Goal: Transaction & Acquisition: Download file/media

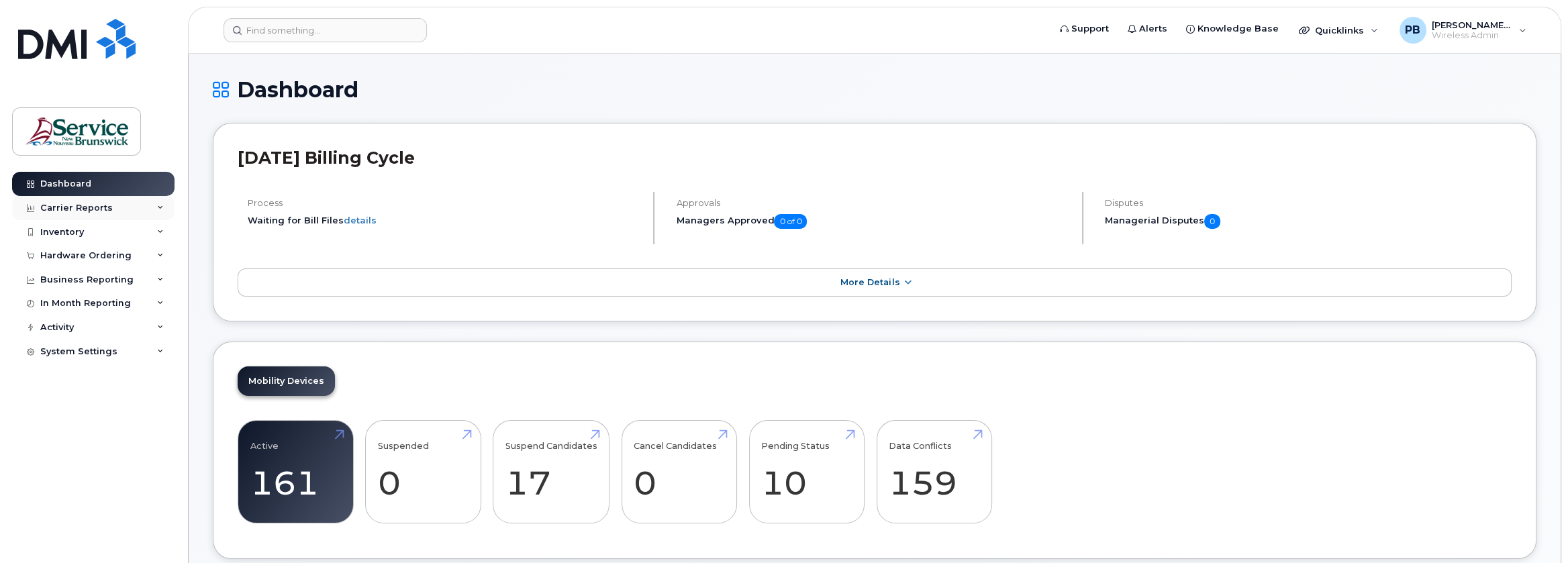
click at [83, 205] on div "Carrier Reports" at bounding box center [76, 208] width 73 height 11
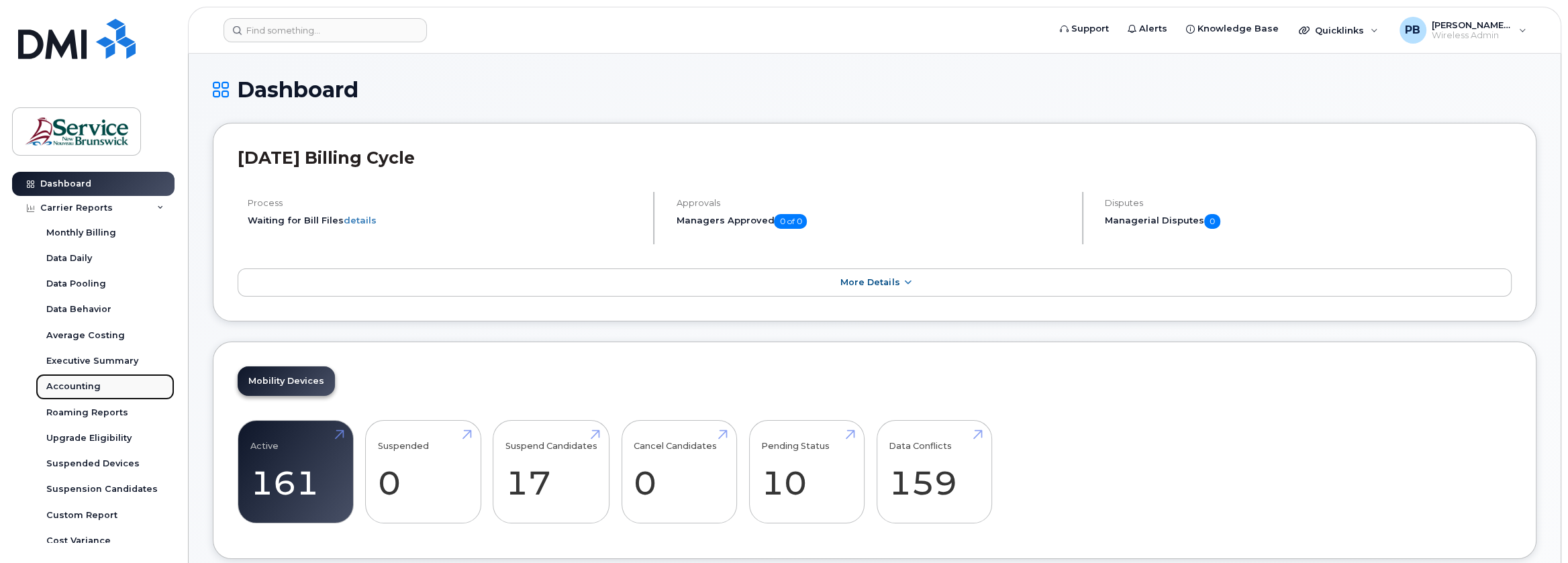
click at [91, 383] on div "Accounting" at bounding box center [73, 387] width 54 height 12
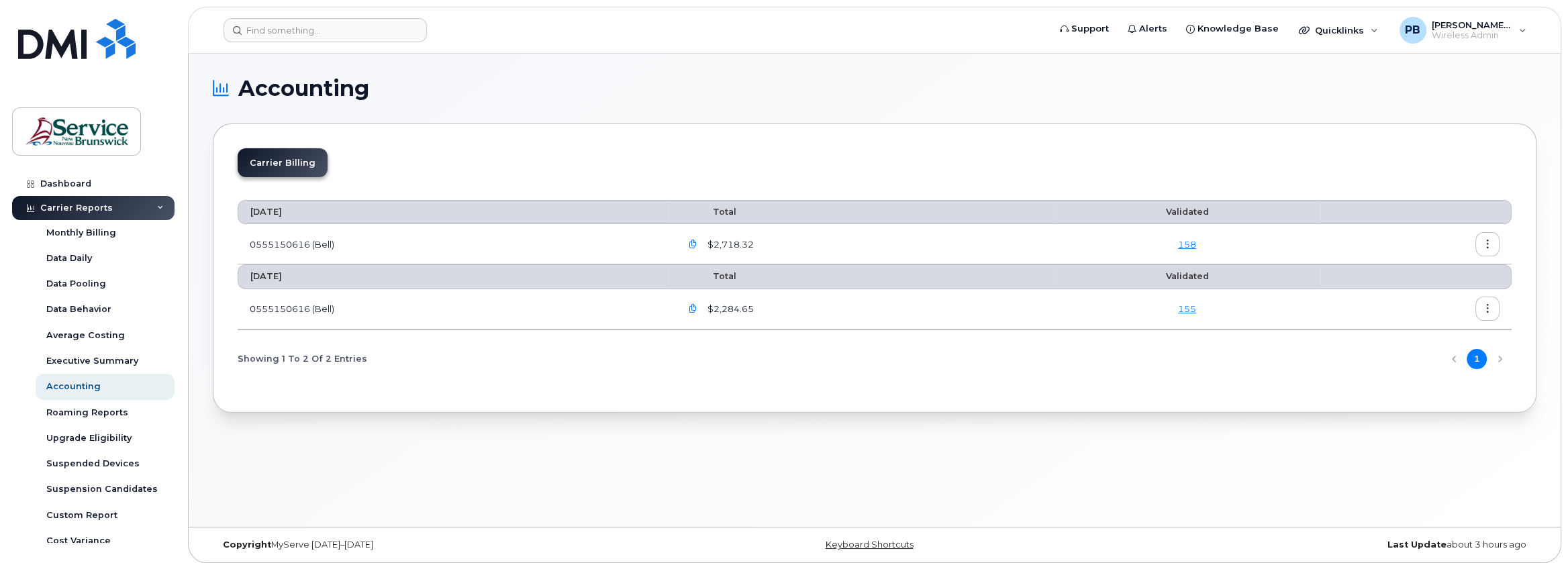
click at [696, 243] on icon "button" at bounding box center [692, 244] width 8 height 8
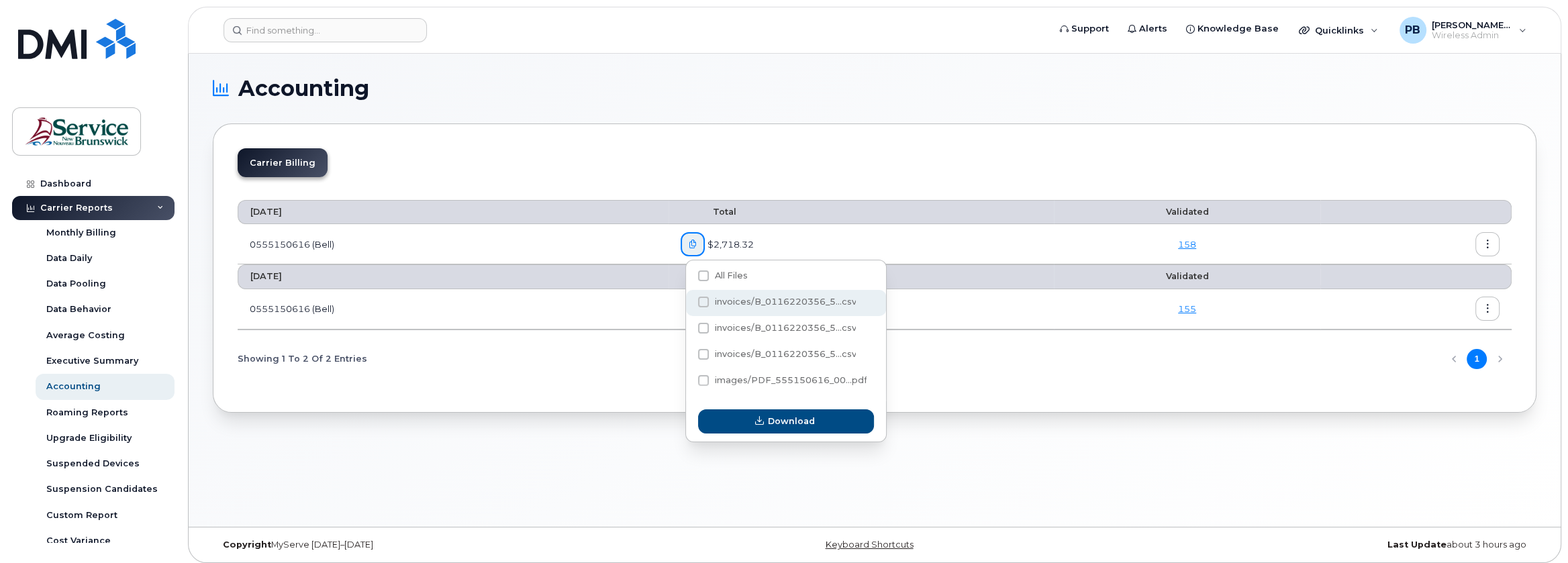
click at [704, 303] on span at bounding box center [703, 302] width 11 height 11
click at [689, 303] on input "invoices/B_0116220356_5...csv" at bounding box center [685, 303] width 7 height 7
checkbox input "true"
click at [705, 327] on span at bounding box center [703, 328] width 11 height 11
click at [689, 327] on input "invoices/B_0116220356_5...csv" at bounding box center [685, 328] width 7 height 7
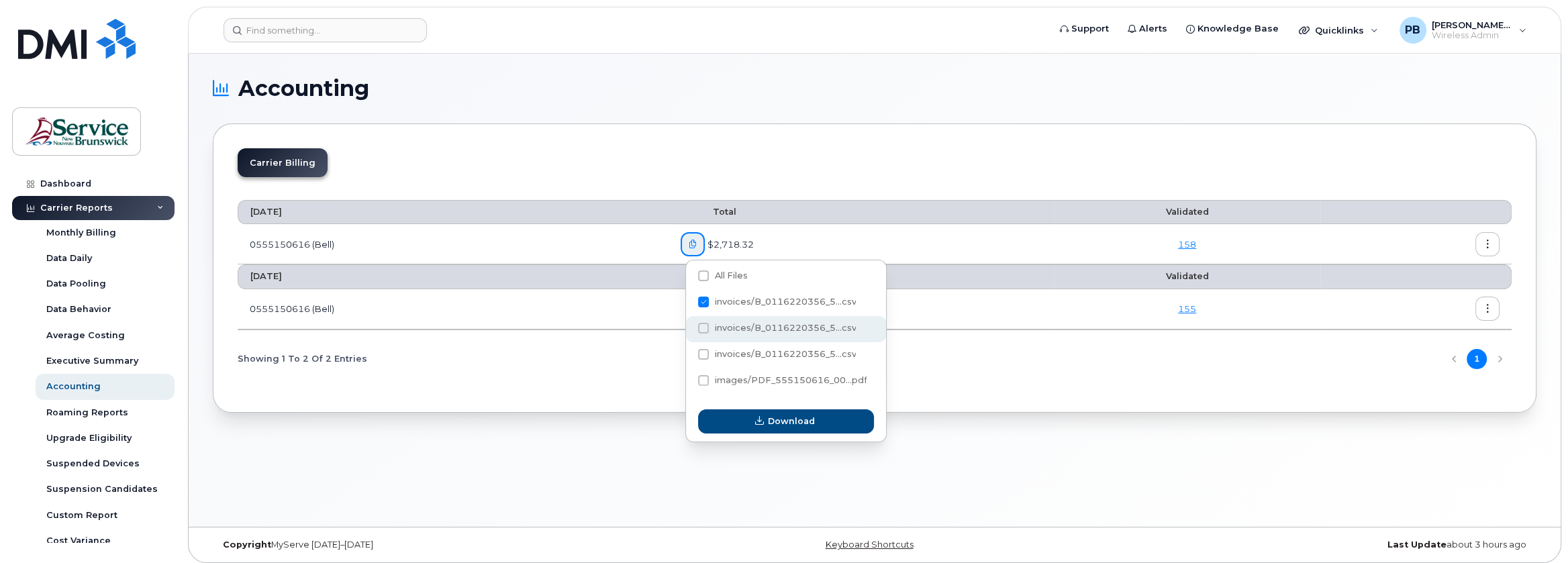
checkbox input "true"
click at [709, 358] on label "invoices/B_0116220356_5...csv" at bounding box center [777, 354] width 158 height 11
click at [689, 358] on input "invoices/B_0116220356_5...csv" at bounding box center [685, 355] width 7 height 7
checkbox input "true"
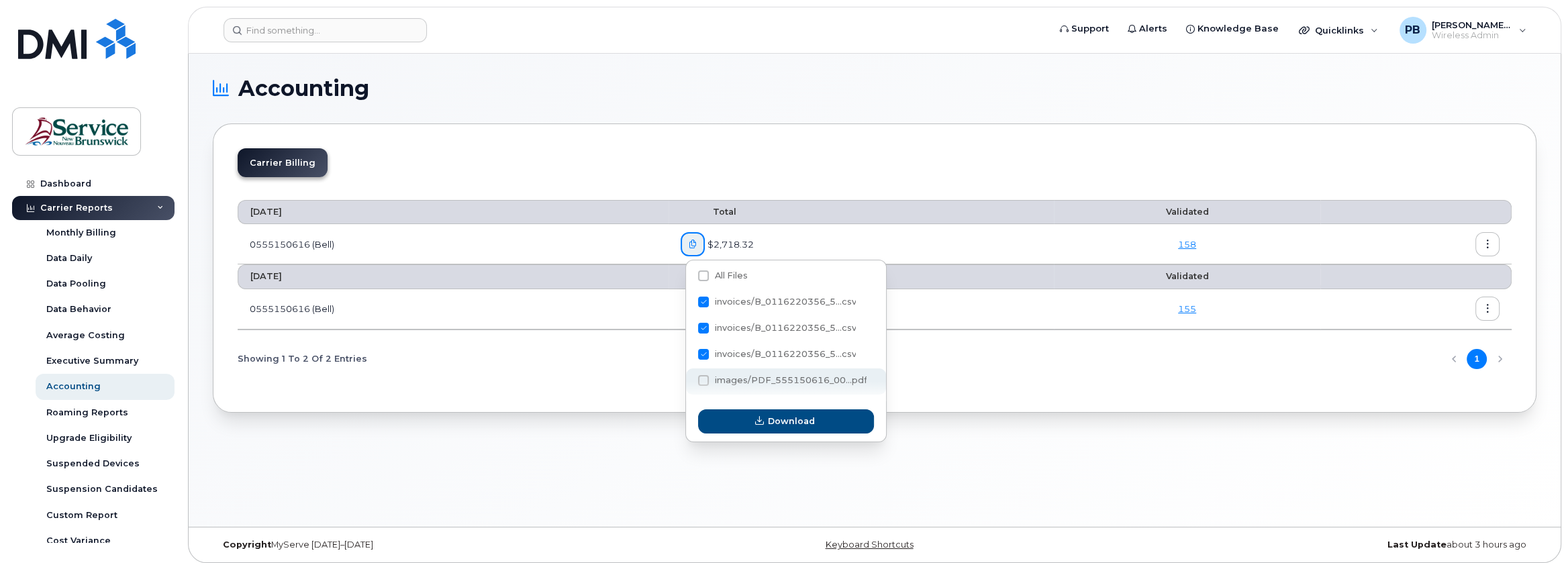
click at [700, 382] on span at bounding box center [703, 380] width 11 height 11
click at [689, 382] on input "images/PDF_555150616_00...pdf" at bounding box center [685, 381] width 7 height 7
checkbox input "false"
checkbox input "true"
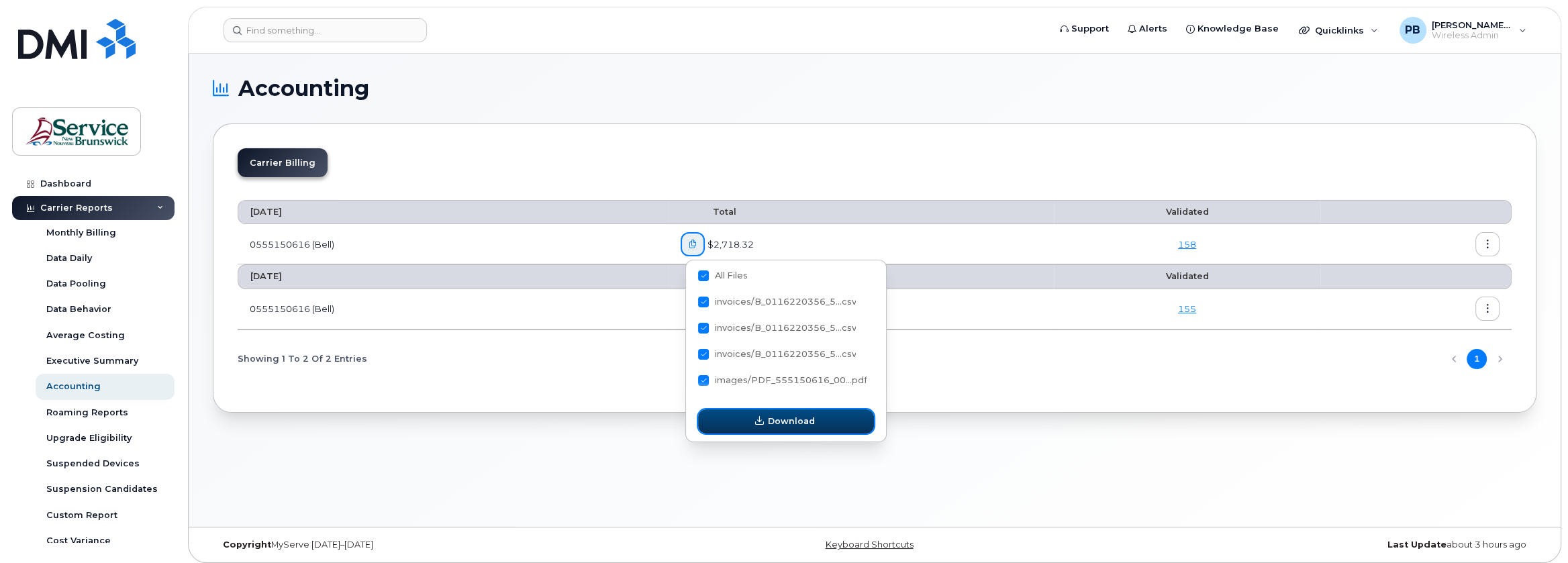
click at [777, 424] on span "Download" at bounding box center [791, 421] width 47 height 13
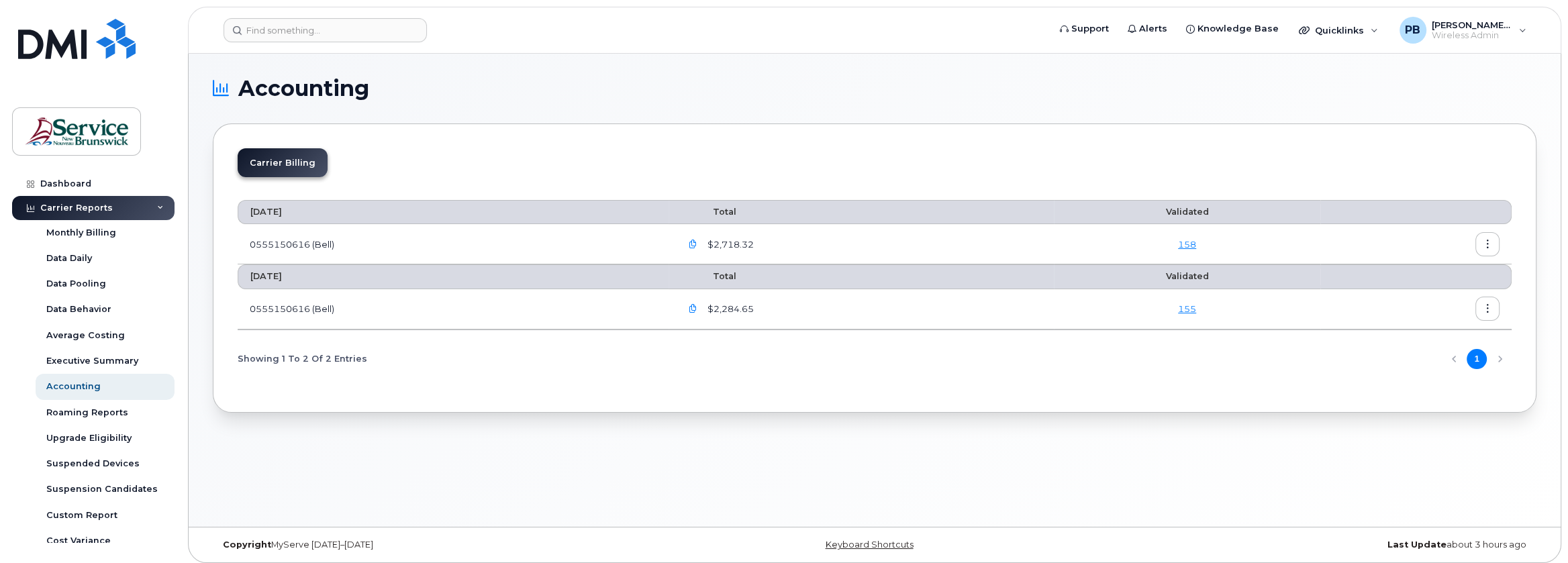
click at [697, 241] on icon "button" at bounding box center [692, 244] width 8 height 8
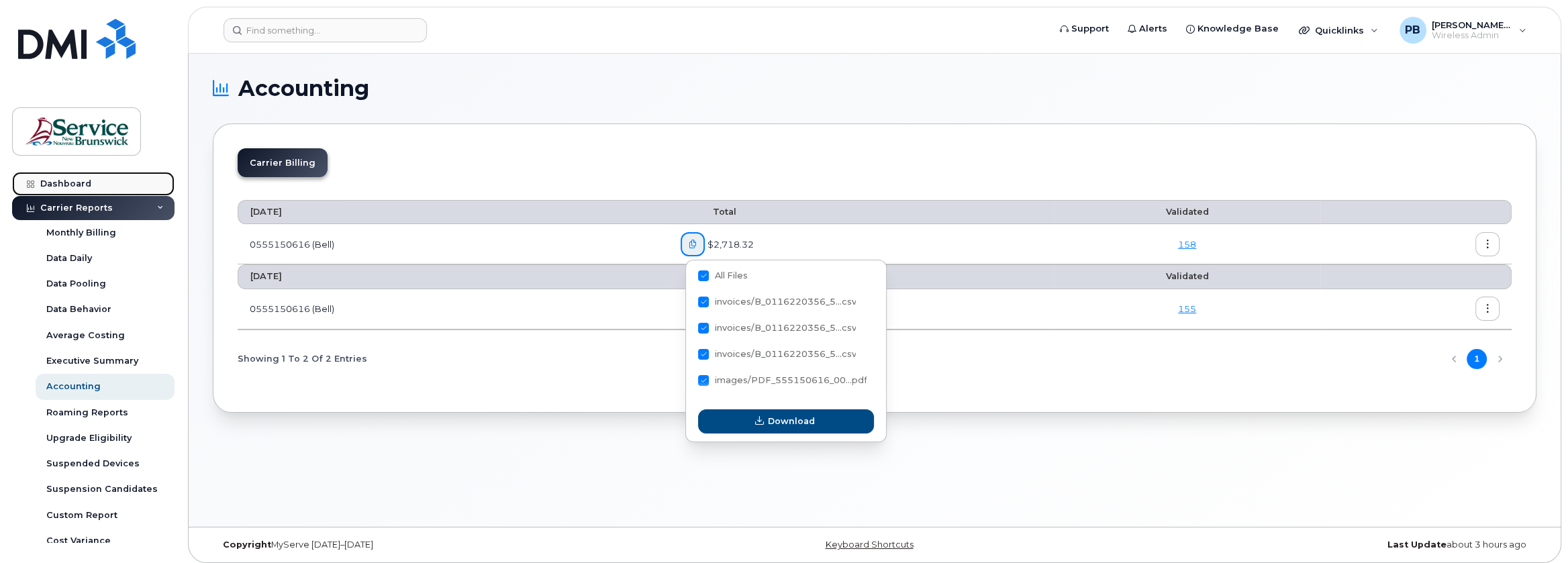
click at [60, 179] on div "Dashboard" at bounding box center [66, 184] width 51 height 11
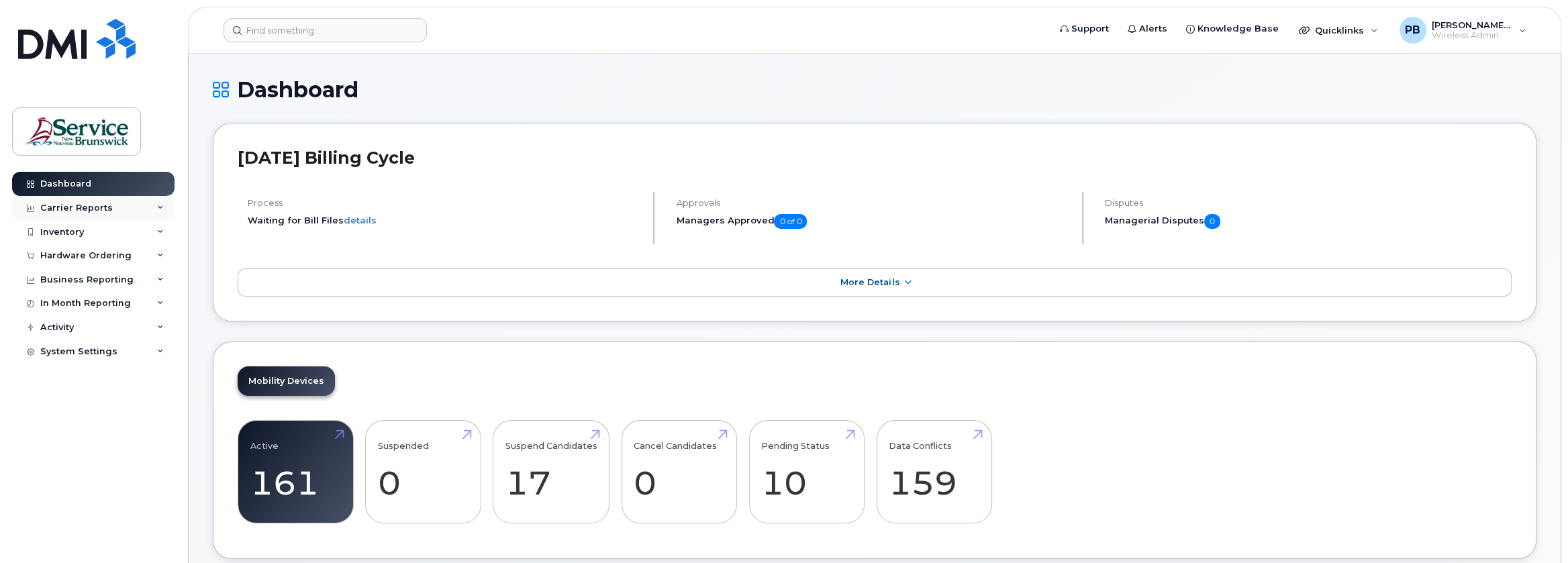
click at [70, 204] on div "Carrier Reports" at bounding box center [76, 208] width 73 height 11
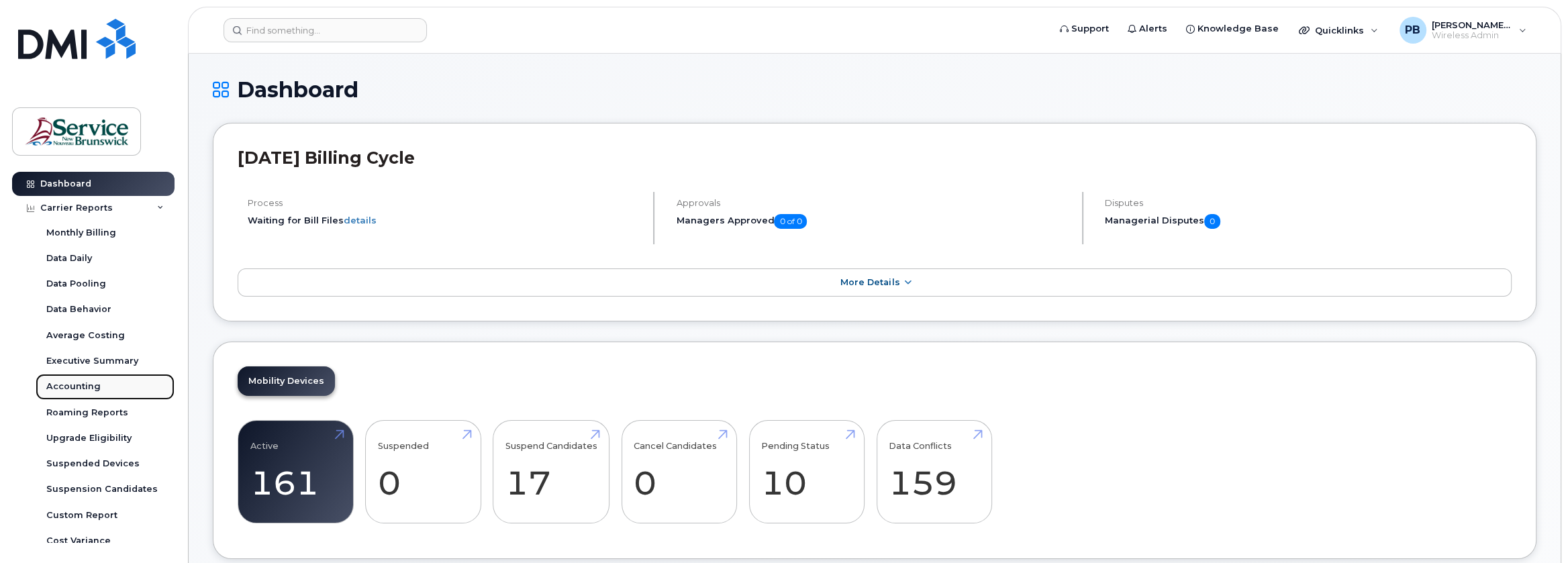
click at [89, 383] on div "Accounting" at bounding box center [73, 387] width 54 height 12
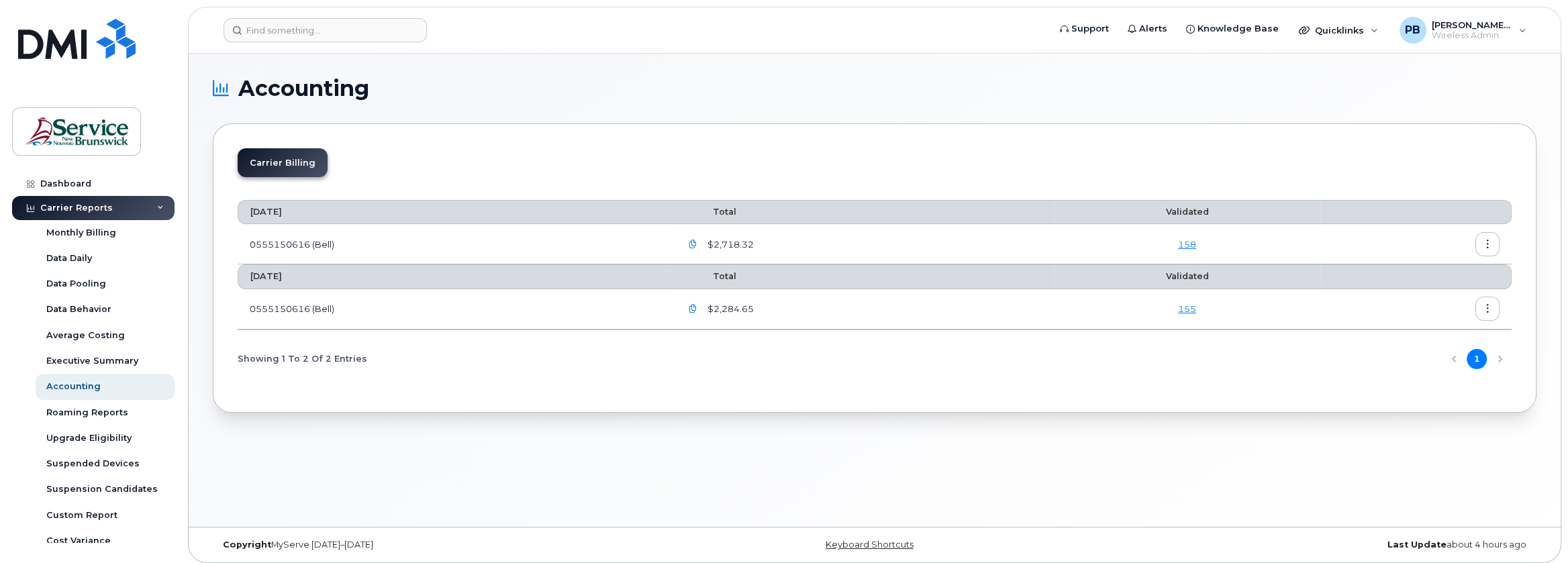
click at [695, 308] on icon "button" at bounding box center [692, 309] width 8 height 8
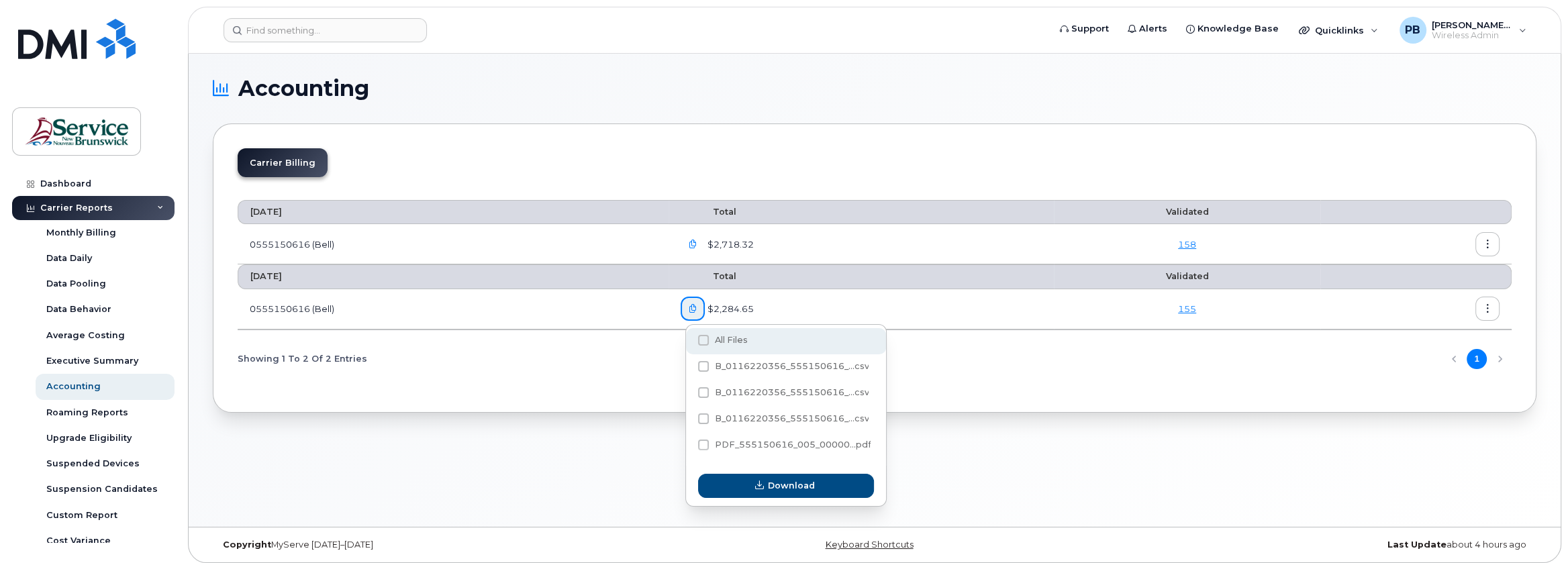
click at [706, 341] on span at bounding box center [703, 341] width 11 height 11
click at [689, 341] on input "All Files" at bounding box center [685, 341] width 7 height 7
checkbox input "true"
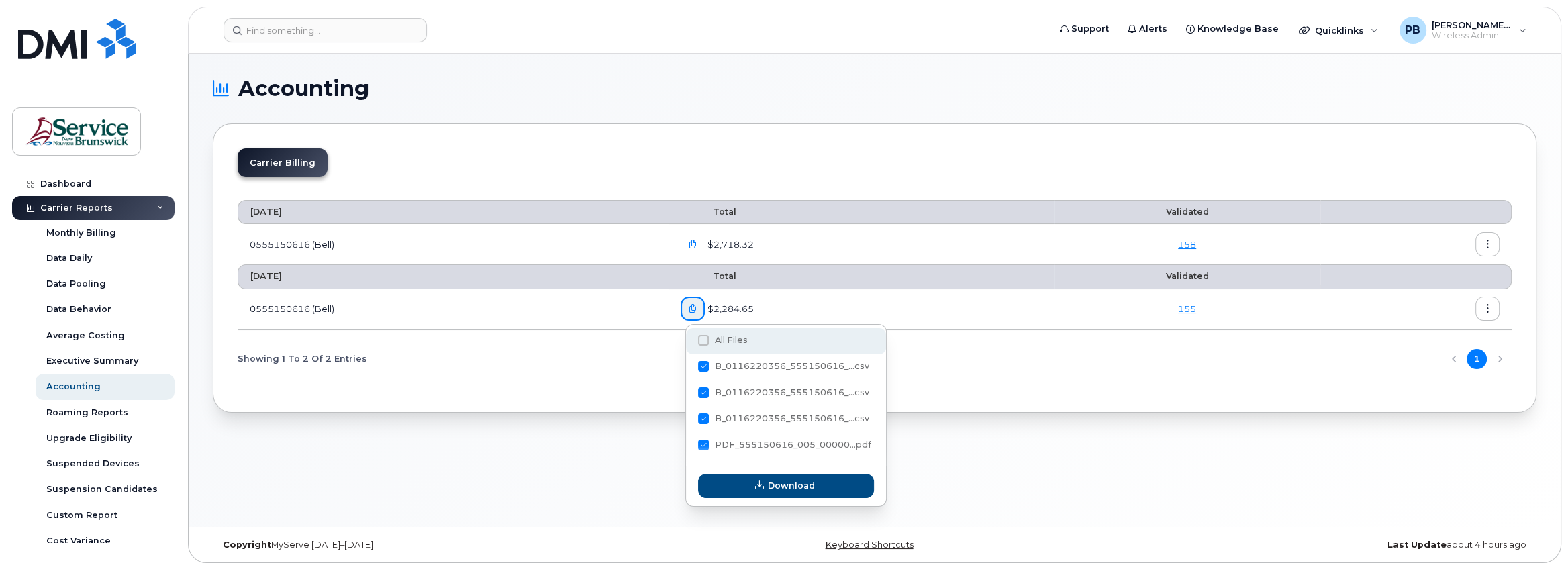
checkbox input "true"
click at [709, 341] on label "All Files" at bounding box center [723, 341] width 49 height 11
click at [689, 341] on input "All Files" at bounding box center [685, 341] width 7 height 7
checkbox input "false"
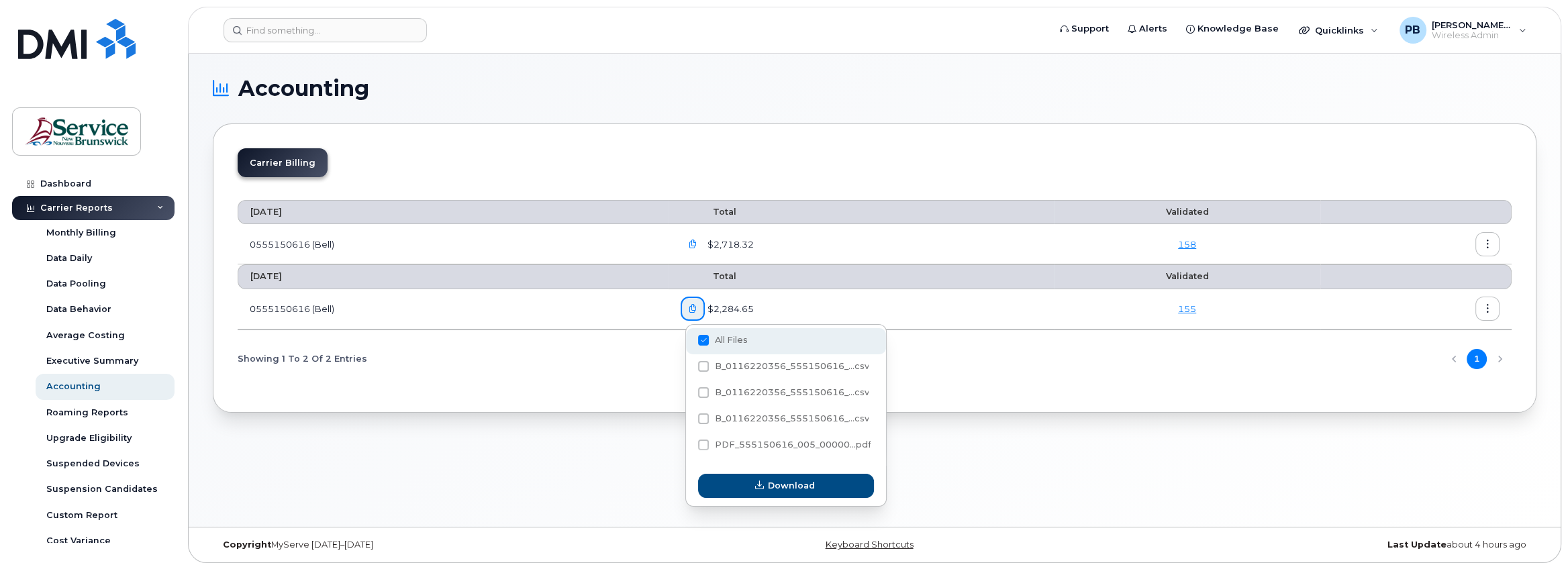
checkbox input "false"
click at [745, 442] on span "PDF_555150616_005_00000...pdf" at bounding box center [792, 445] width 157 height 10
click at [689, 442] on input "PDF_555150616_005_00000...pdf" at bounding box center [685, 445] width 7 height 7
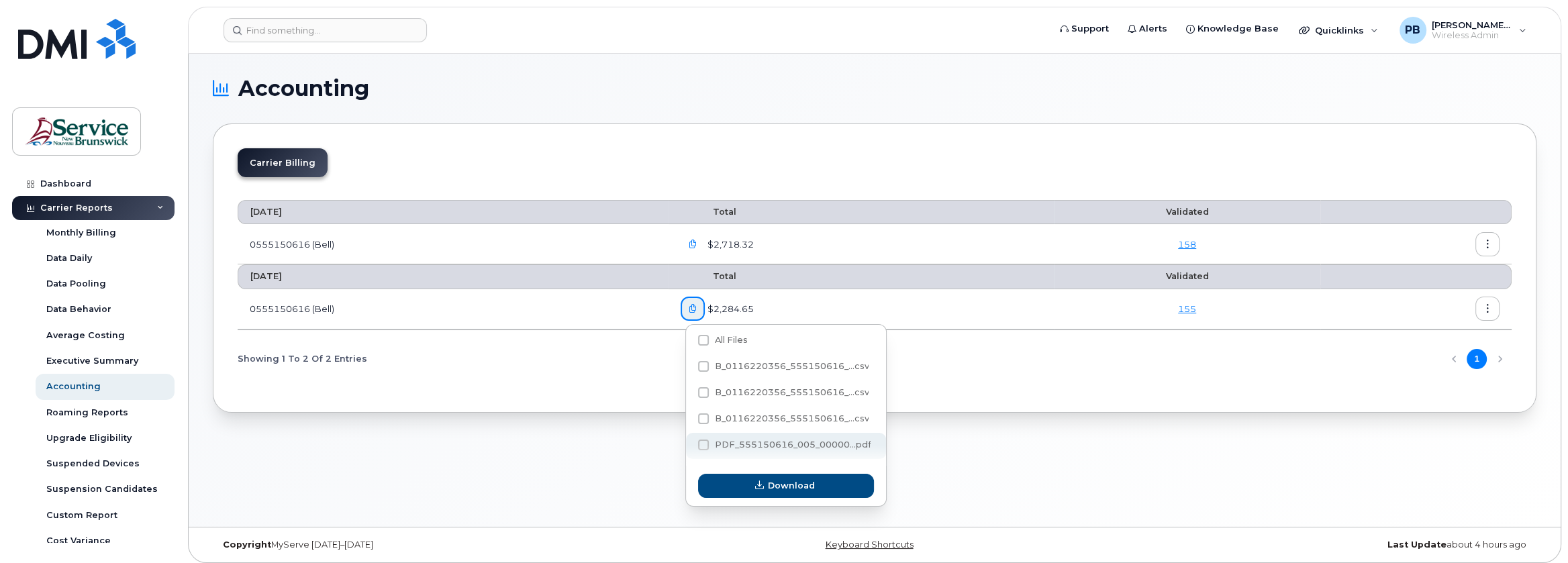
checkbox input "true"
click at [773, 485] on span "Download" at bounding box center [791, 485] width 47 height 13
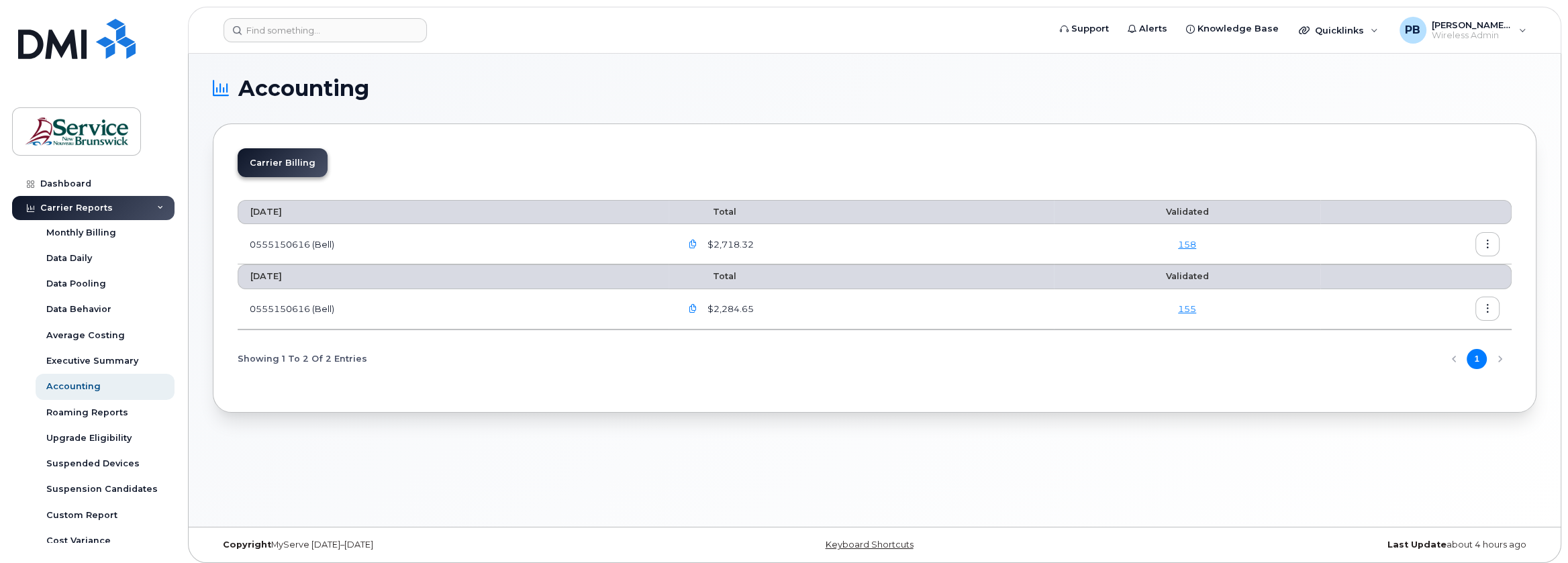
click at [702, 309] on button "button" at bounding box center [693, 309] width 24 height 24
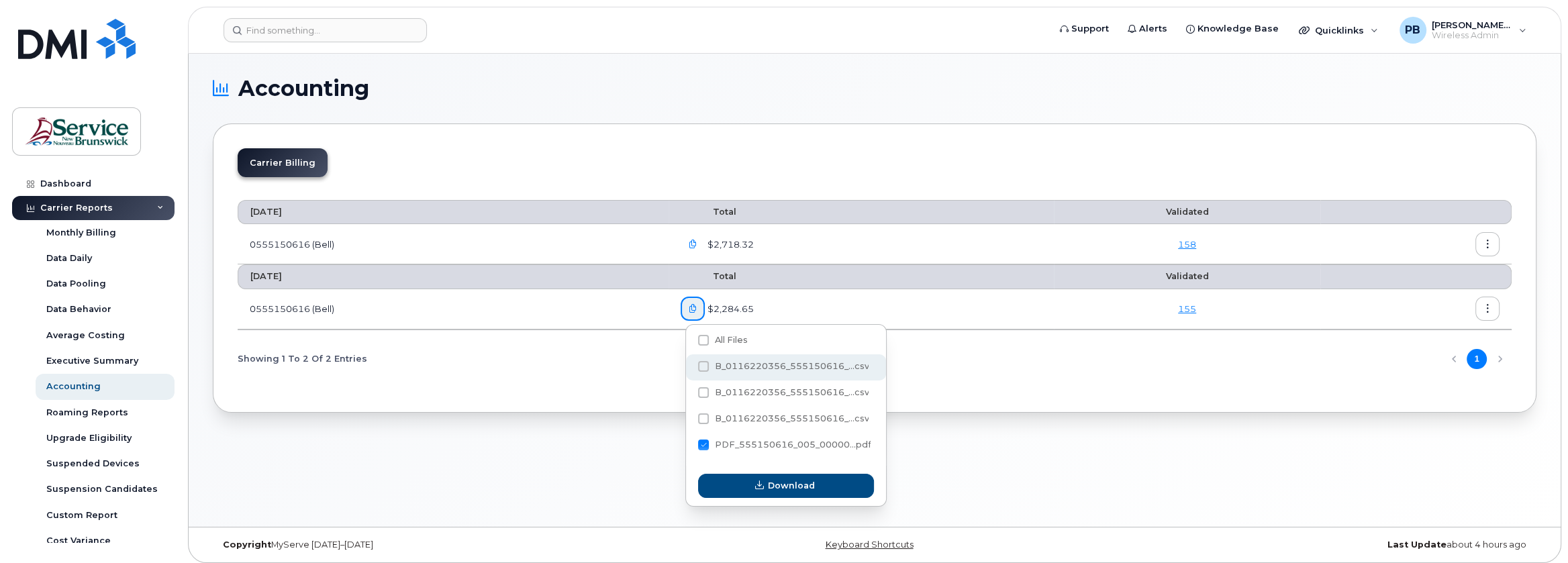
click at [767, 363] on span "B_0116220356_555150616_...csv" at bounding box center [791, 366] width 154 height 10
click at [689, 364] on input "B_0116220356_555150616_...csv" at bounding box center [685, 367] width 7 height 7
checkbox input "true"
click at [736, 450] on span "PDF_555150616_005_00000...pdf" at bounding box center [792, 445] width 157 height 10
click at [689, 449] on input "PDF_555150616_005_00000...pdf" at bounding box center [685, 445] width 7 height 7
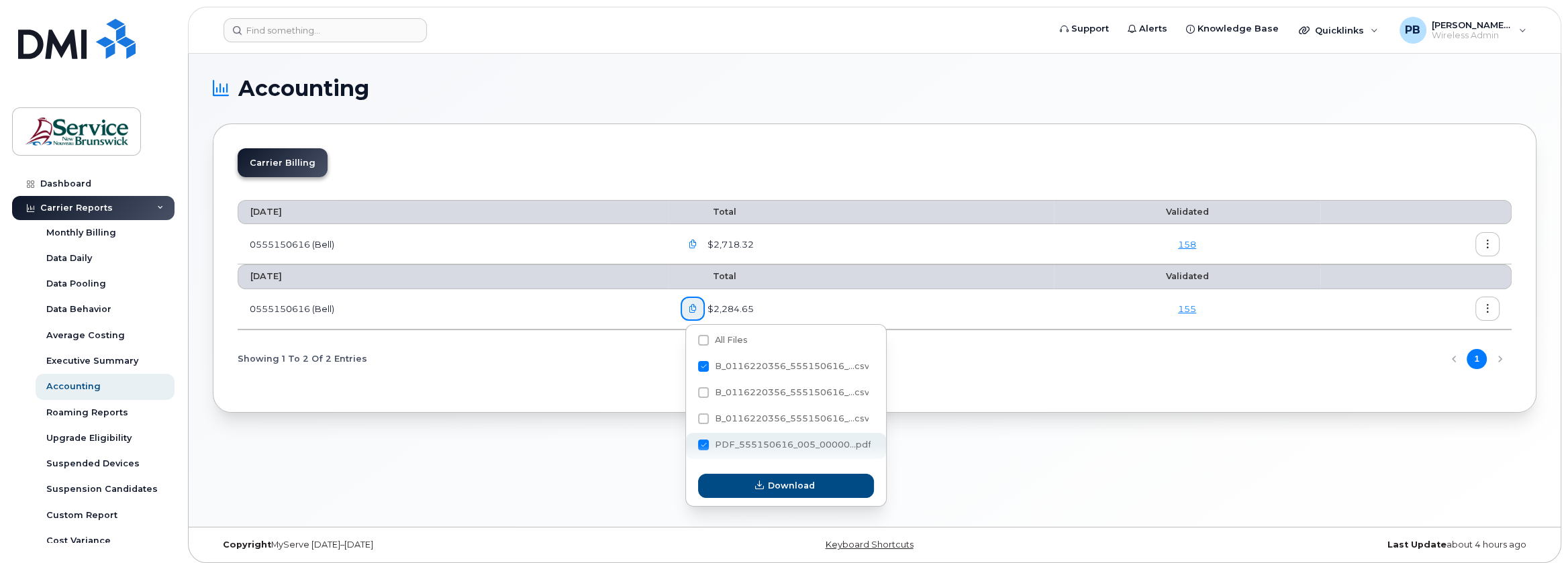
checkbox input "false"
click at [749, 484] on button "Download" at bounding box center [786, 486] width 176 height 24
